Goal: Navigation & Orientation: Find specific page/section

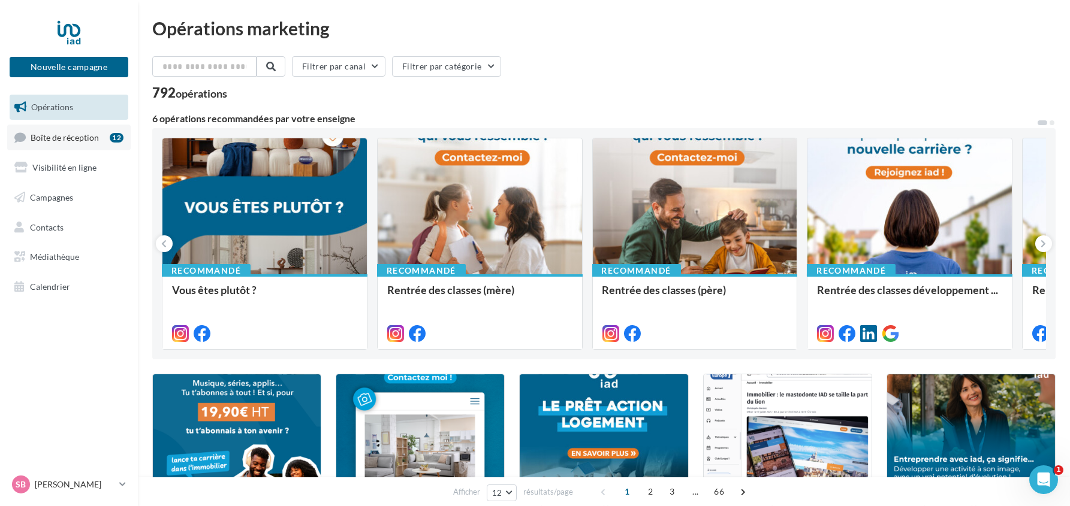
click at [85, 138] on span "Boîte de réception" at bounding box center [65, 137] width 68 height 10
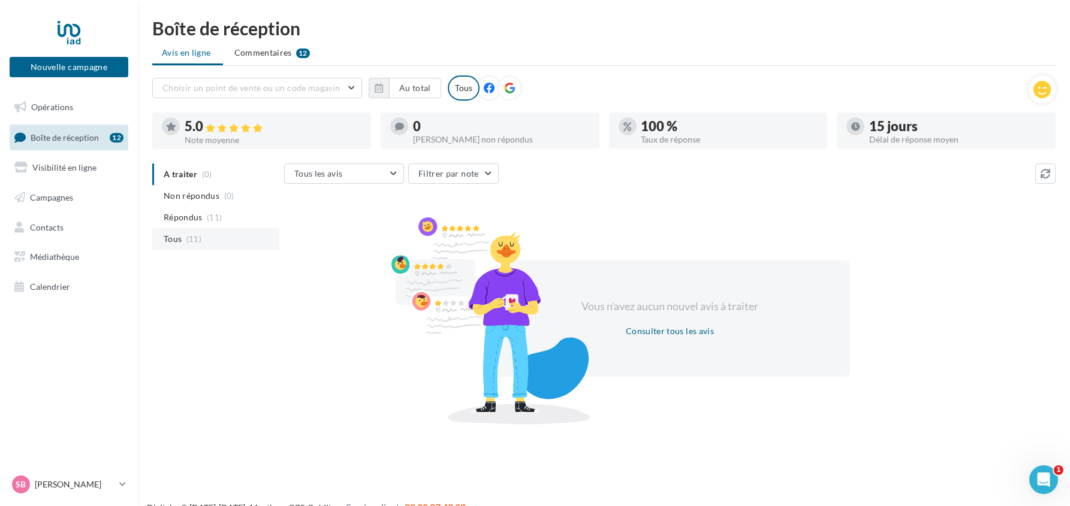
click at [175, 239] on span "Tous" at bounding box center [173, 239] width 18 height 12
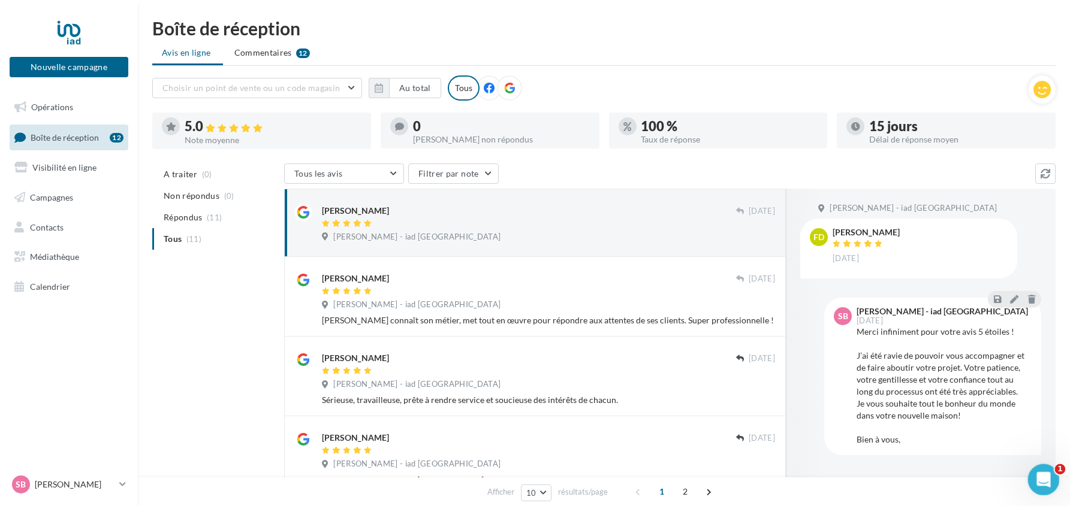
click at [1039, 472] on icon "Ouvrir le Messenger Intercom" at bounding box center [1042, 479] width 20 height 20
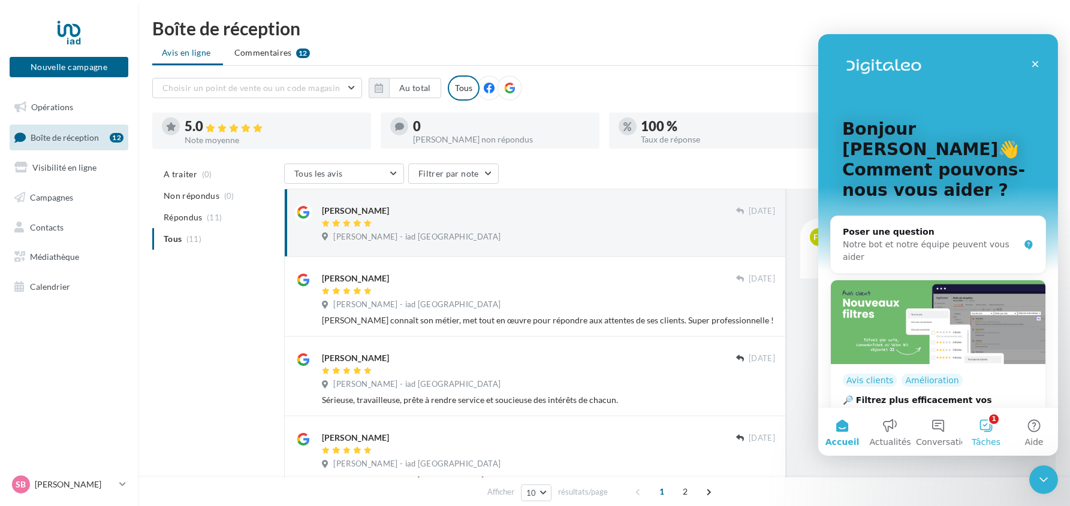
click at [983, 425] on button "1 Tâches" at bounding box center [985, 432] width 48 height 48
